Goal: Use online tool/utility: Utilize a website feature to perform a specific function

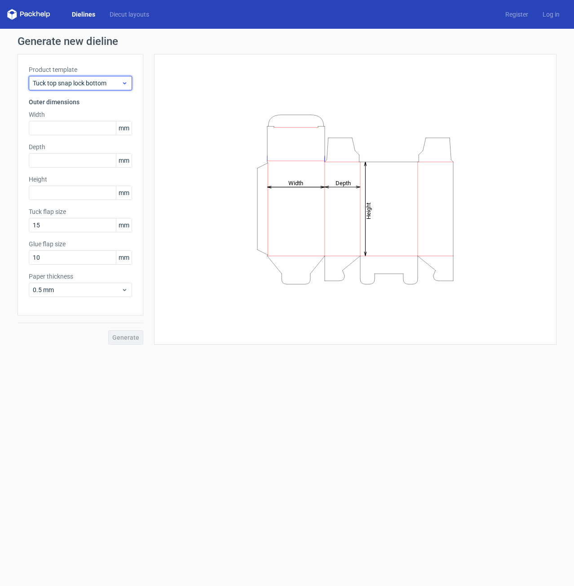
click at [68, 88] on div "Tuck top snap lock bottom" at bounding box center [80, 83] width 103 height 14
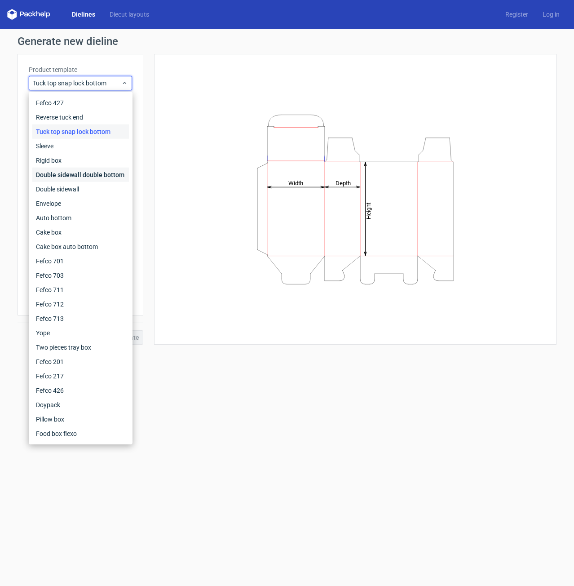
click at [82, 171] on div "Double sidewall double bottom" at bounding box center [80, 175] width 97 height 14
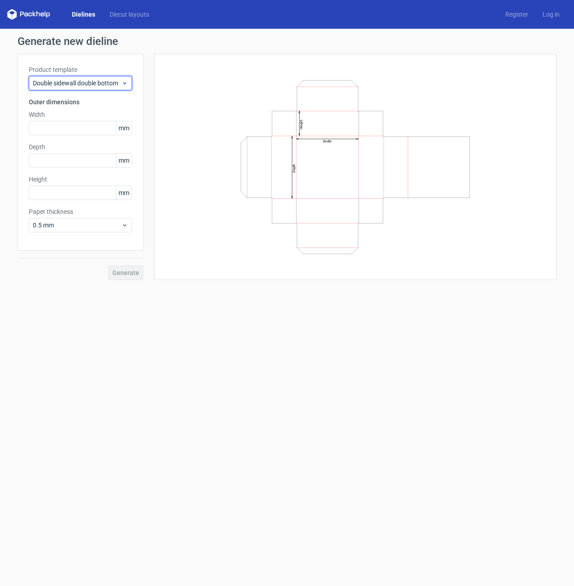
click at [65, 84] on span "Double sidewall double bottom" at bounding box center [77, 83] width 88 height 9
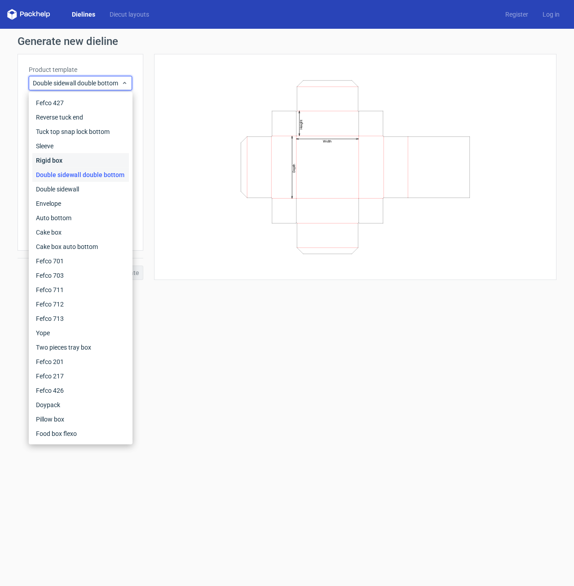
click at [72, 159] on div "Rigid box" at bounding box center [80, 160] width 97 height 14
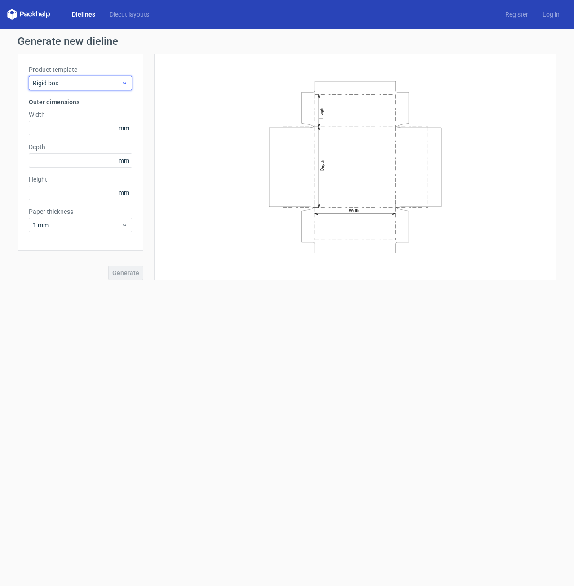
click at [66, 89] on div "Rigid box" at bounding box center [80, 83] width 103 height 14
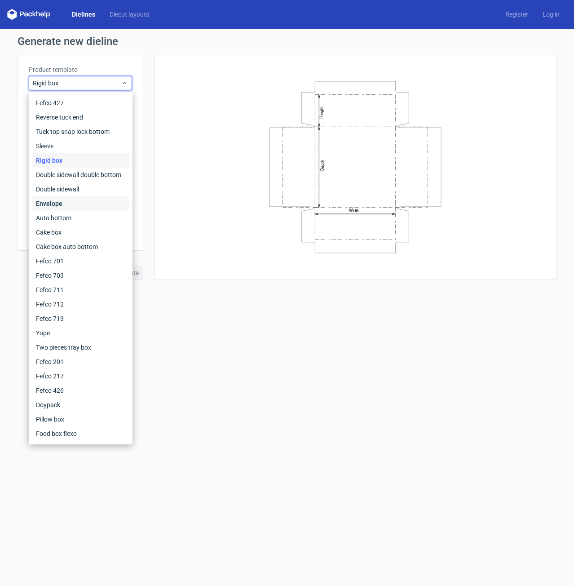
click at [82, 206] on div "Envelope" at bounding box center [80, 203] width 97 height 14
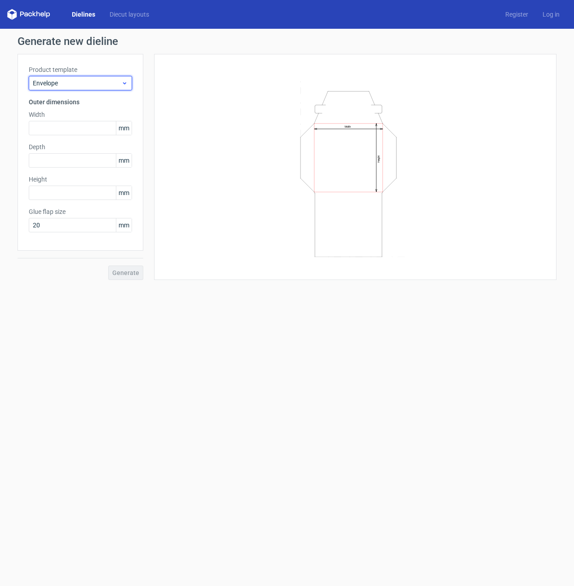
click at [64, 76] on div "Envelope" at bounding box center [80, 83] width 103 height 14
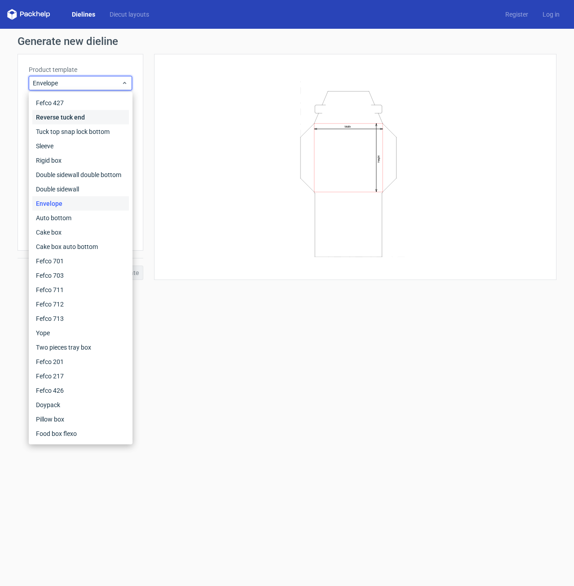
click at [64, 122] on div "Reverse tuck end" at bounding box center [80, 117] width 97 height 14
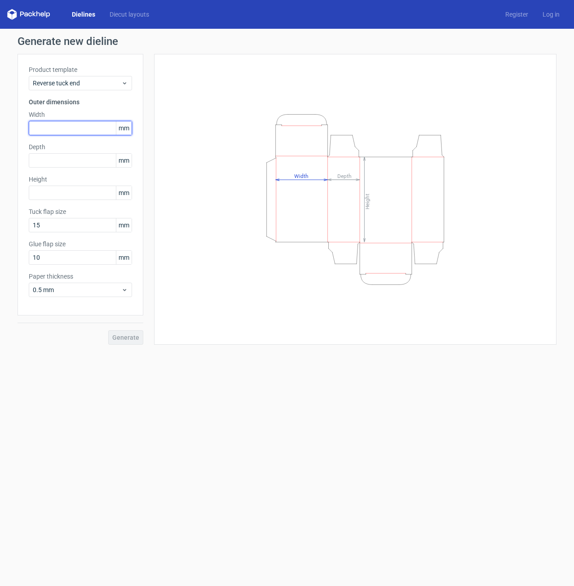
click at [73, 130] on input "text" at bounding box center [80, 128] width 103 height 14
type input "80"
click at [67, 159] on input "text" at bounding box center [80, 160] width 103 height 14
type input "20"
click at [66, 193] on div "Height mm" at bounding box center [80, 187] width 103 height 25
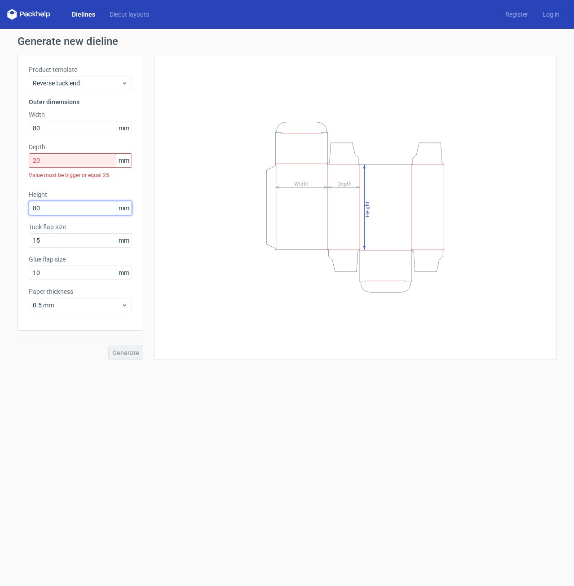
type input "80"
click at [73, 166] on input "20" at bounding box center [80, 160] width 103 height 14
click at [133, 355] on div "Generate" at bounding box center [81, 345] width 126 height 29
click at [62, 162] on input "20" at bounding box center [80, 160] width 103 height 14
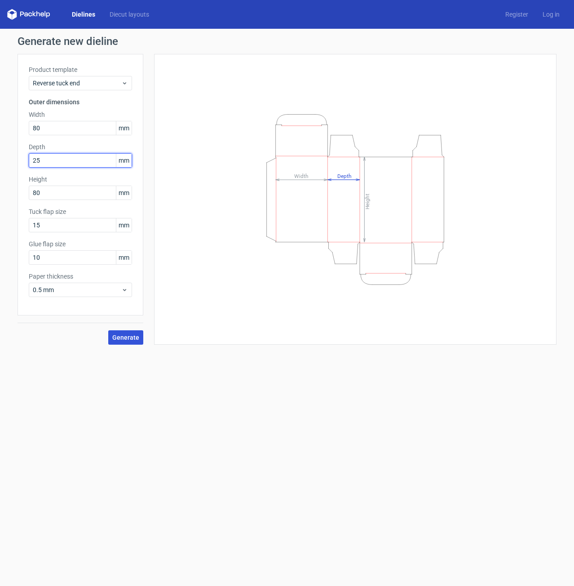
type input "25"
click at [136, 334] on span "Generate" at bounding box center [125, 337] width 27 height 6
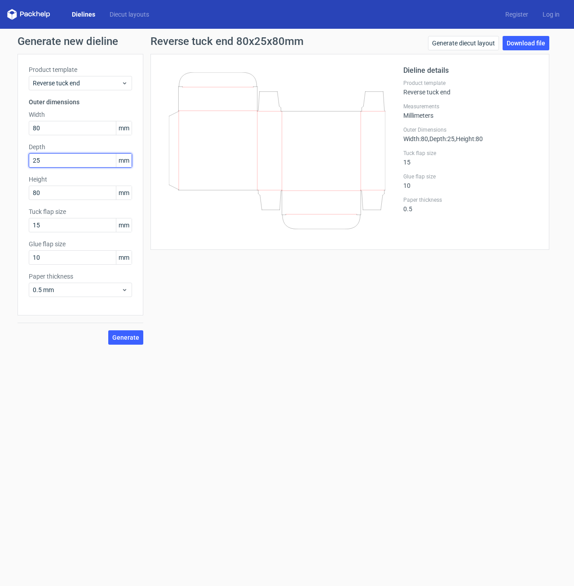
click at [66, 160] on input "25" at bounding box center [80, 160] width 103 height 14
click at [213, 327] on div "Reverse tuck end 80x25x80mm Generate diecut layout Download file Dieline detail…" at bounding box center [349, 190] width 413 height 309
click at [104, 80] on span "Reverse tuck end" at bounding box center [77, 83] width 88 height 9
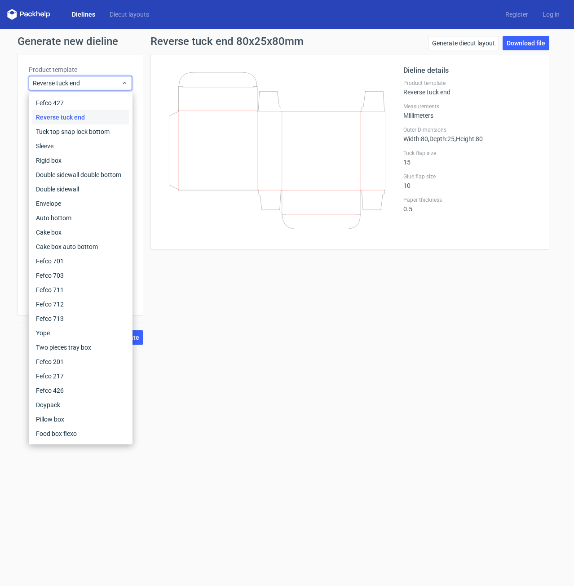
click at [227, 327] on div "Reverse tuck end 80x25x80mm Generate diecut layout Download file Dieline detail…" at bounding box center [349, 190] width 413 height 309
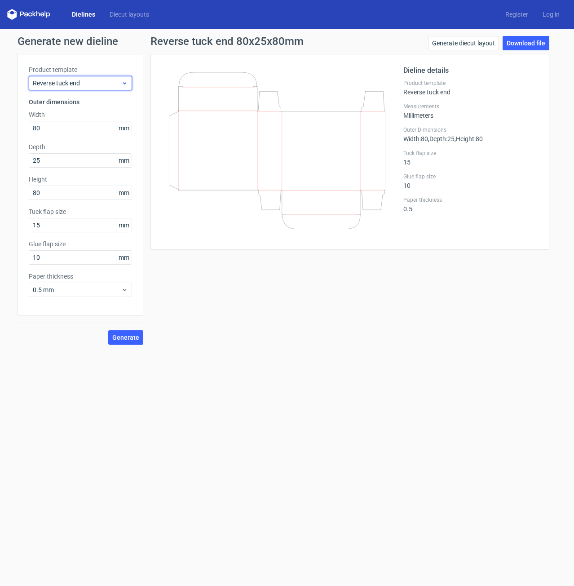
click at [110, 85] on span "Reverse tuck end" at bounding box center [77, 83] width 88 height 9
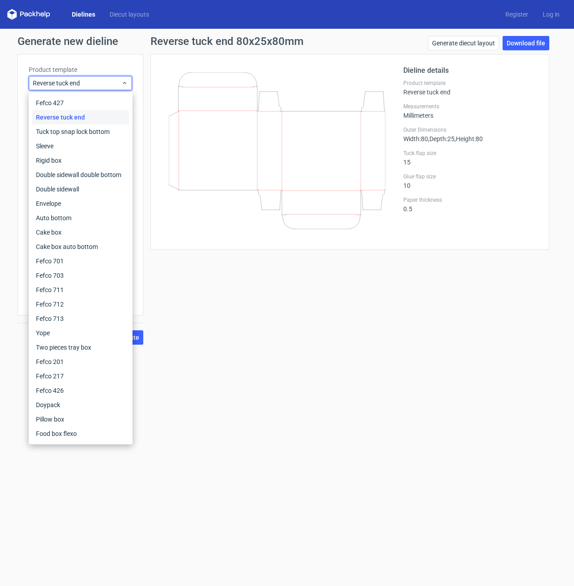
click at [259, 306] on div "Reverse tuck end 80x25x80mm Generate diecut layout Download file Dieline detail…" at bounding box center [349, 190] width 413 height 309
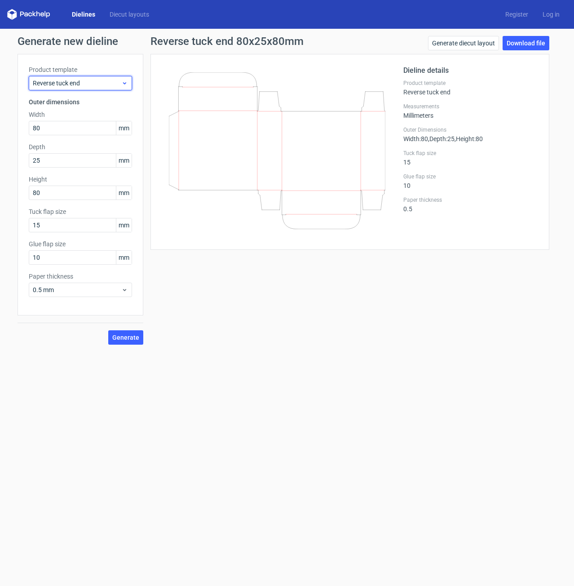
click at [83, 86] on span "Reverse tuck end" at bounding box center [77, 83] width 88 height 9
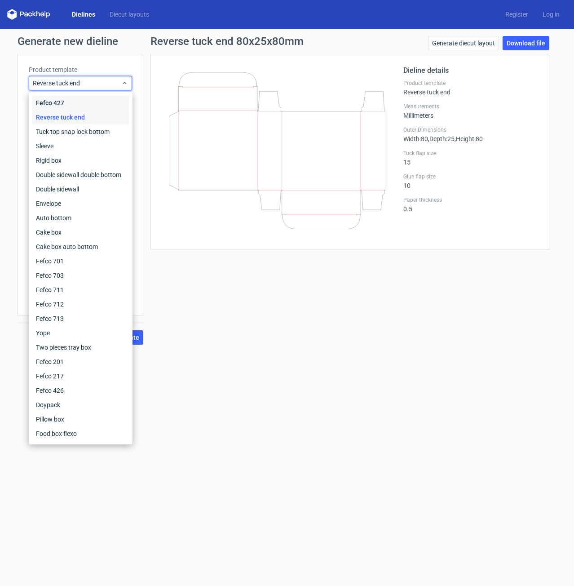
click at [81, 97] on div "Fefco 427" at bounding box center [80, 103] width 97 height 14
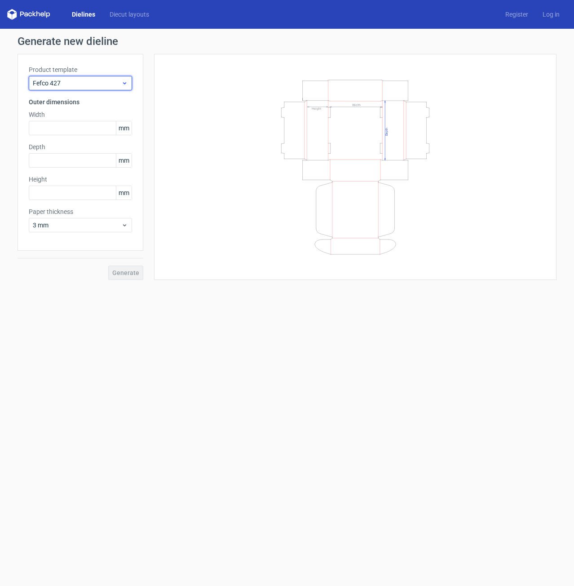
click at [85, 83] on span "Fefco 427" at bounding box center [77, 83] width 88 height 9
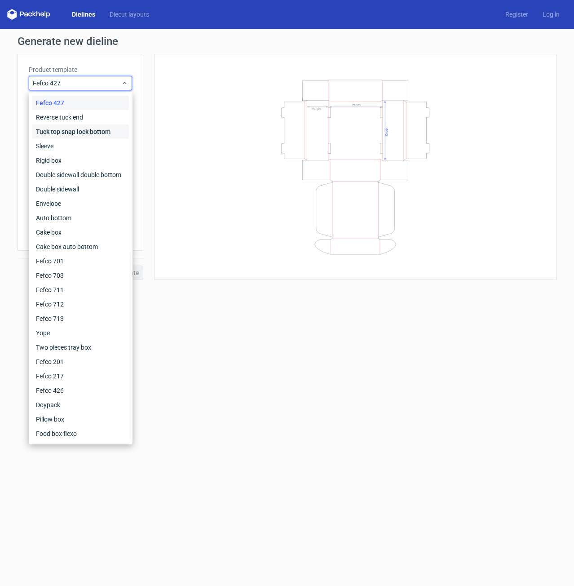
click at [82, 125] on div "Tuck top snap lock bottom" at bounding box center [80, 131] width 97 height 14
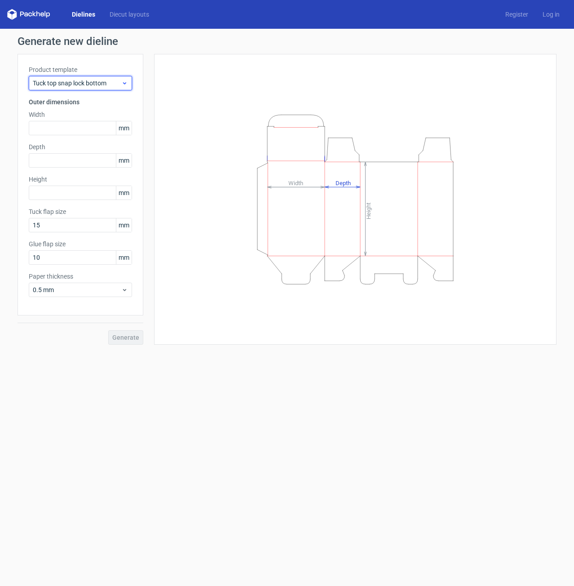
click at [93, 82] on span "Tuck top snap lock bottom" at bounding box center [77, 83] width 88 height 9
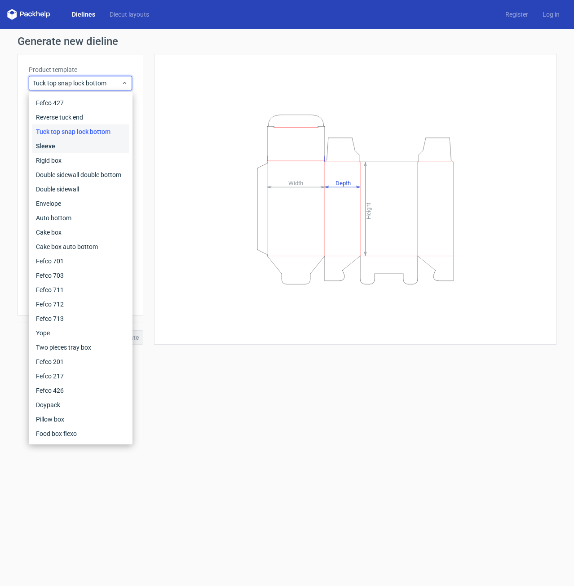
click at [88, 147] on div "Sleeve" at bounding box center [80, 146] width 97 height 14
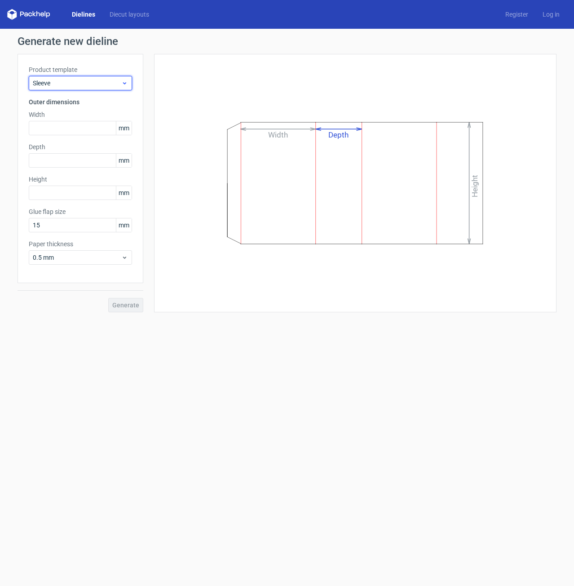
click at [93, 82] on span "Sleeve" at bounding box center [77, 83] width 88 height 9
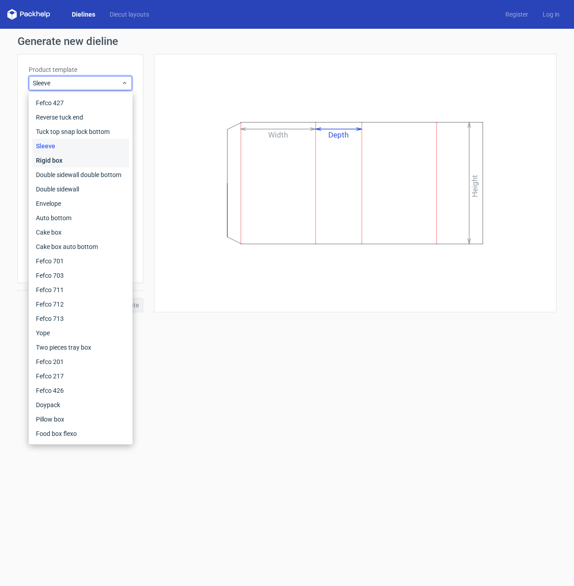
click at [84, 159] on div "Rigid box" at bounding box center [80, 160] width 97 height 14
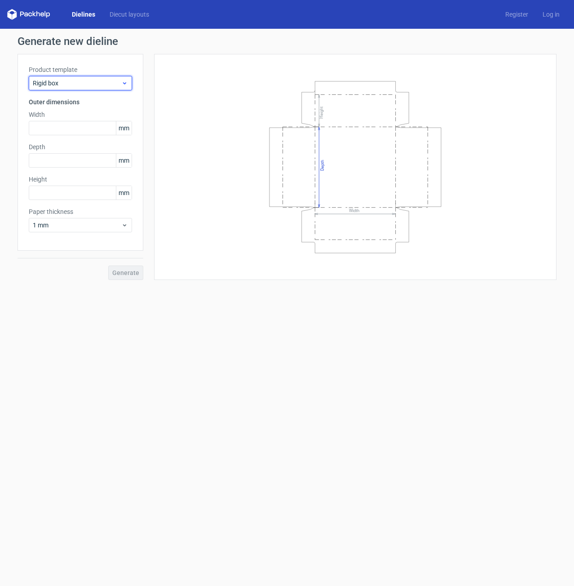
click at [103, 84] on span "Rigid box" at bounding box center [77, 83] width 88 height 9
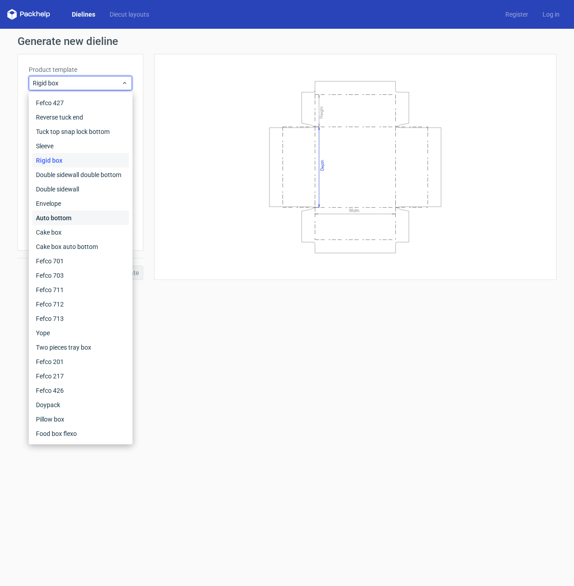
click at [80, 219] on div "Auto bottom" at bounding box center [80, 218] width 97 height 14
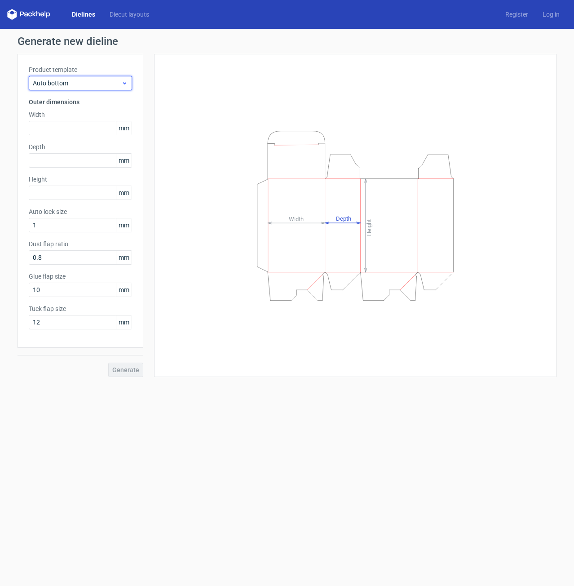
click at [90, 88] on div "Auto bottom" at bounding box center [80, 83] width 103 height 14
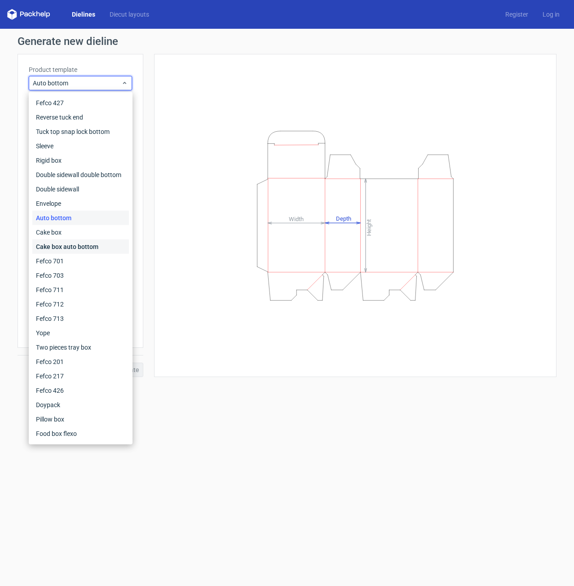
click at [80, 244] on div "Cake box auto bottom" at bounding box center [80, 246] width 97 height 14
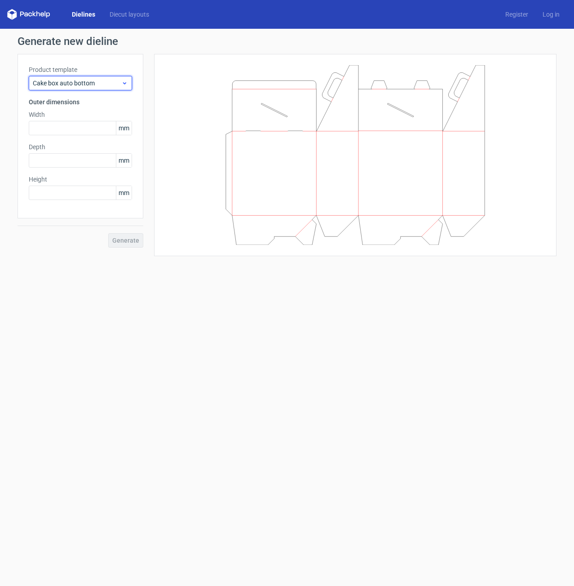
click at [91, 83] on span "Cake box auto bottom" at bounding box center [77, 83] width 88 height 9
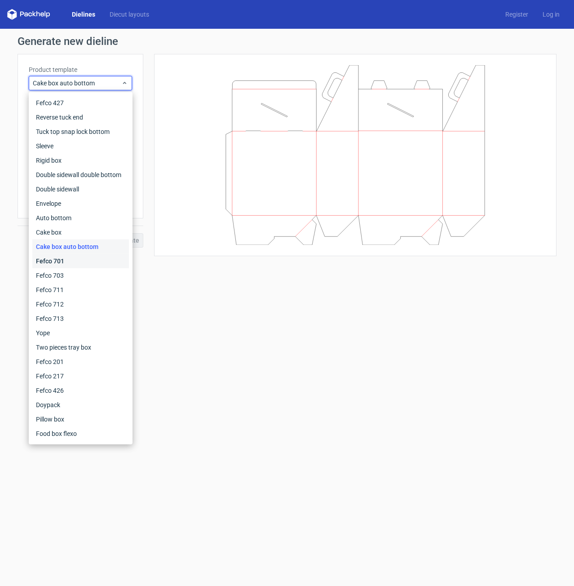
click at [92, 262] on div "Fefco 701" at bounding box center [80, 261] width 97 height 14
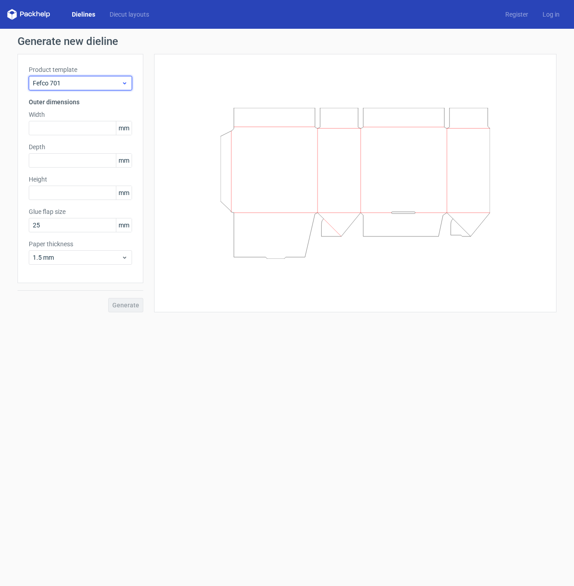
click at [106, 79] on span "Fefco 701" at bounding box center [77, 83] width 88 height 9
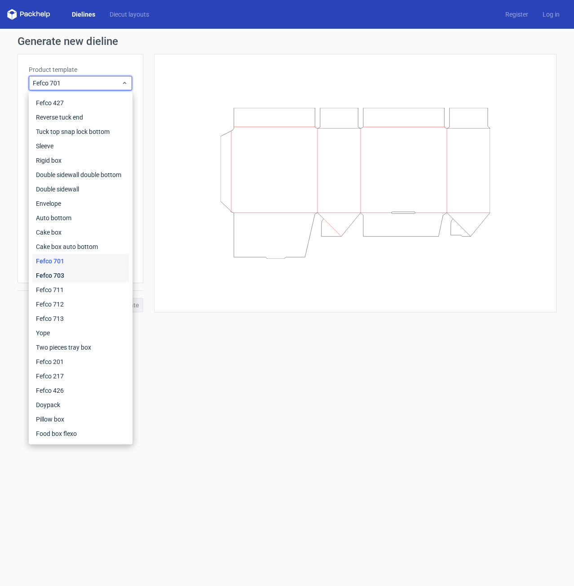
click at [85, 274] on div "Fefco 703" at bounding box center [80, 275] width 97 height 14
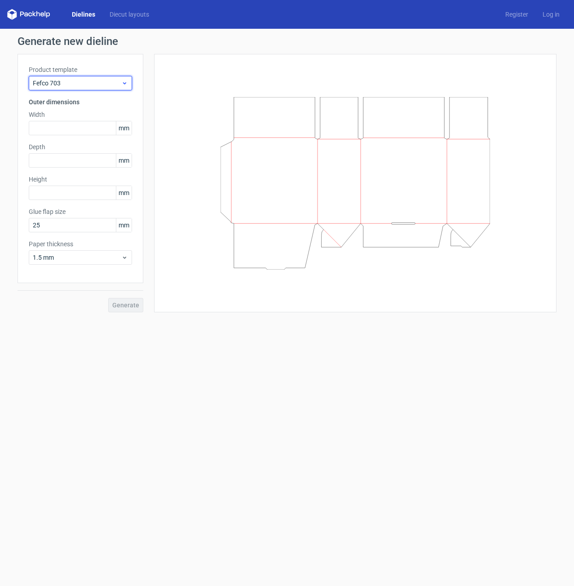
click at [64, 88] on div "Fefco 703" at bounding box center [80, 83] width 103 height 14
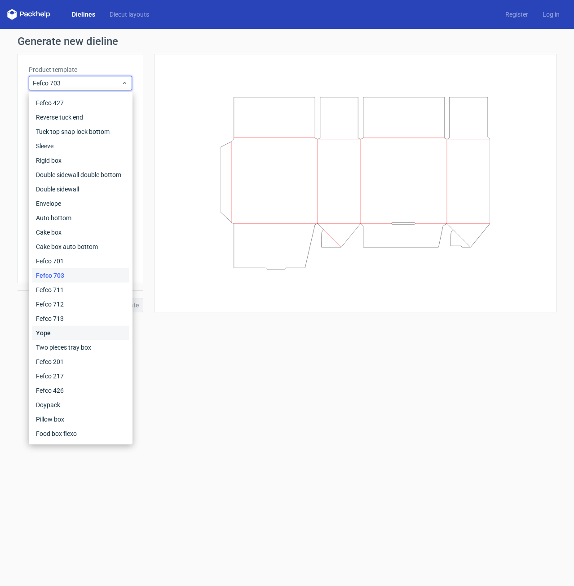
click at [56, 336] on div "Yope" at bounding box center [80, 333] width 97 height 14
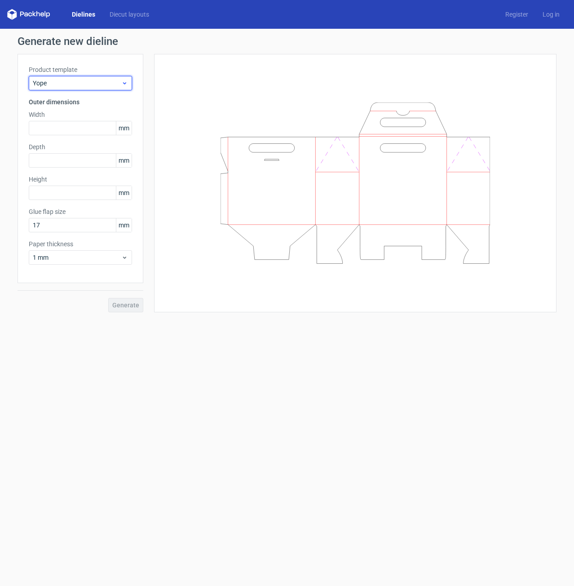
click at [109, 86] on span "Yope" at bounding box center [77, 83] width 88 height 9
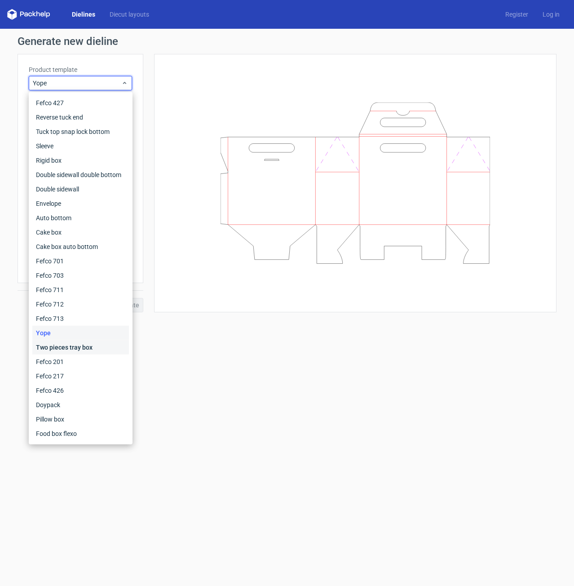
click at [75, 349] on div "Two pieces tray box" at bounding box center [80, 347] width 97 height 14
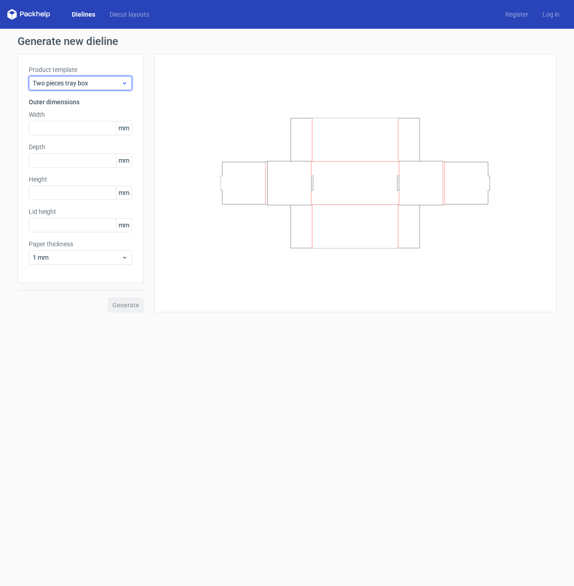
click at [128, 81] on div "Two pieces tray box" at bounding box center [80, 83] width 103 height 14
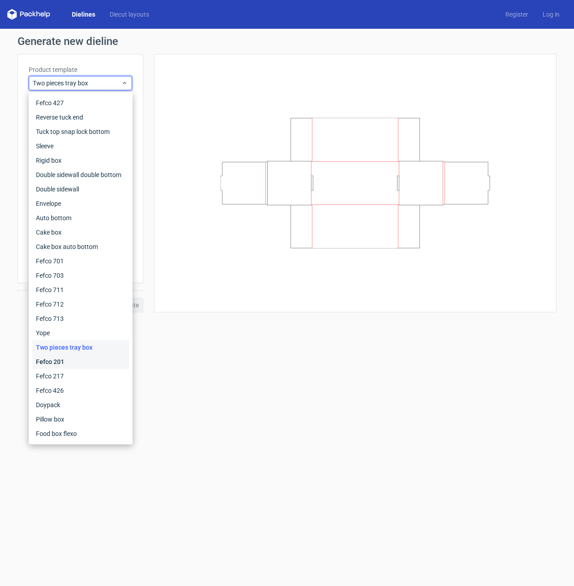
click at [110, 358] on div "Fefco 201" at bounding box center [80, 361] width 97 height 14
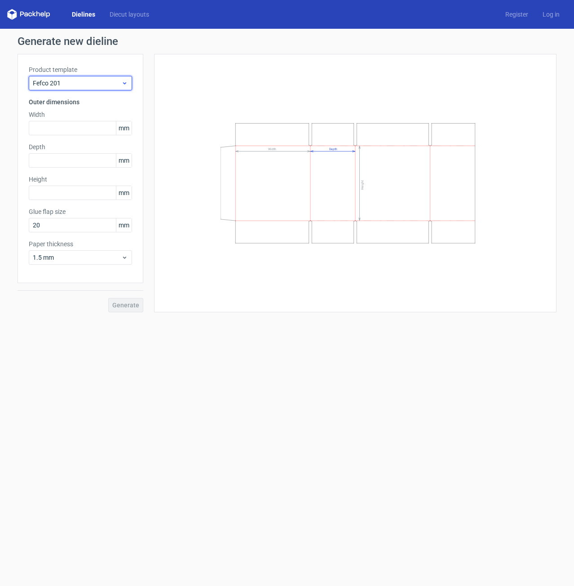
click at [119, 86] on span "Fefco 201" at bounding box center [77, 83] width 88 height 9
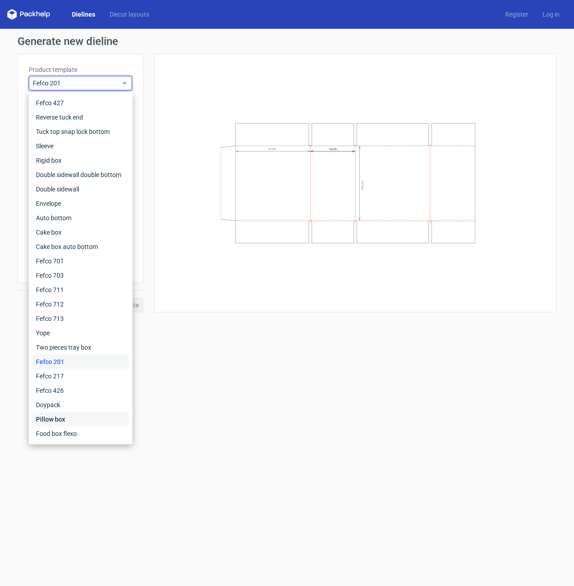
click at [85, 419] on div "Pillow box" at bounding box center [80, 419] width 97 height 14
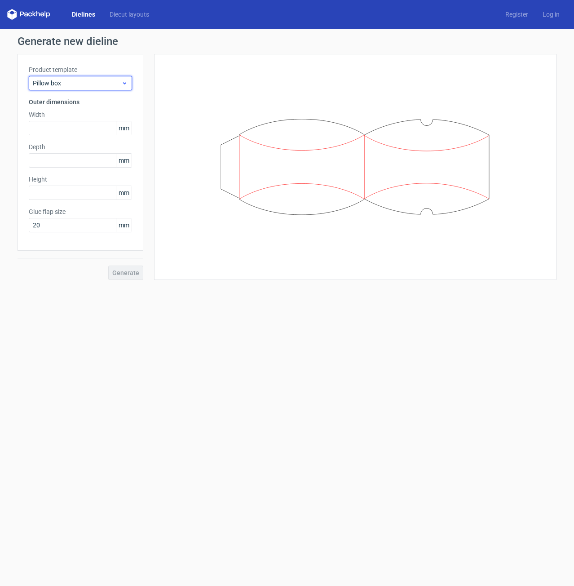
click at [111, 84] on span "Pillow box" at bounding box center [77, 83] width 88 height 9
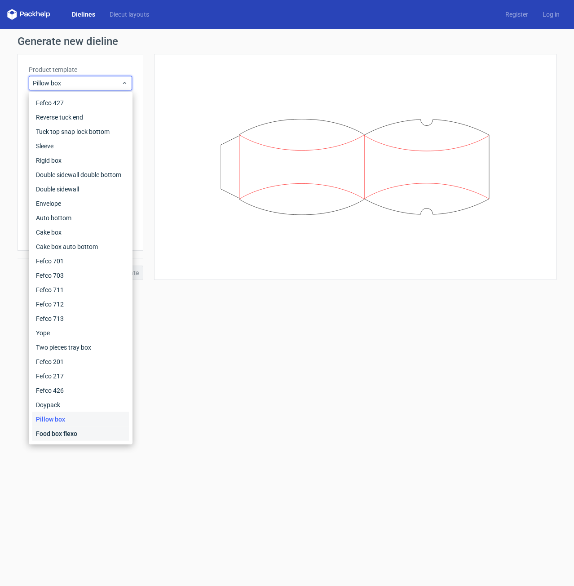
click at [89, 434] on div "Food box flexo" at bounding box center [80, 433] width 97 height 14
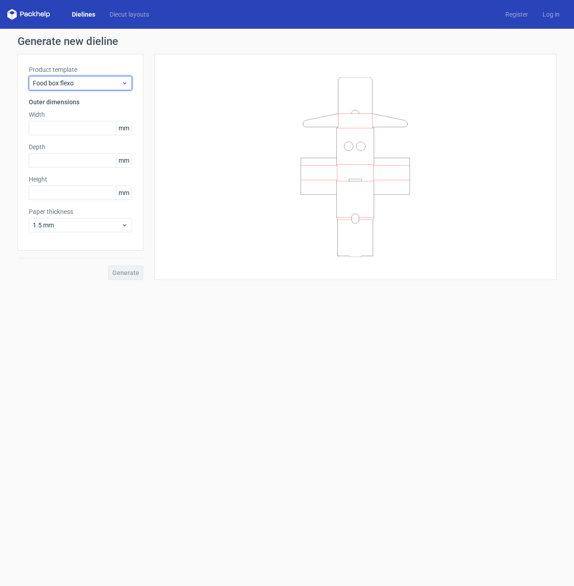
click at [99, 80] on span "Food box flexo" at bounding box center [77, 83] width 88 height 9
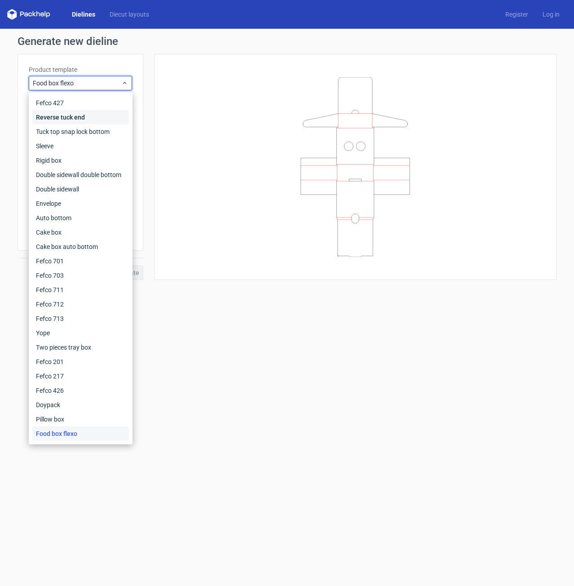
click at [105, 117] on div "Reverse tuck end" at bounding box center [80, 117] width 97 height 14
